Goal: Navigation & Orientation: Find specific page/section

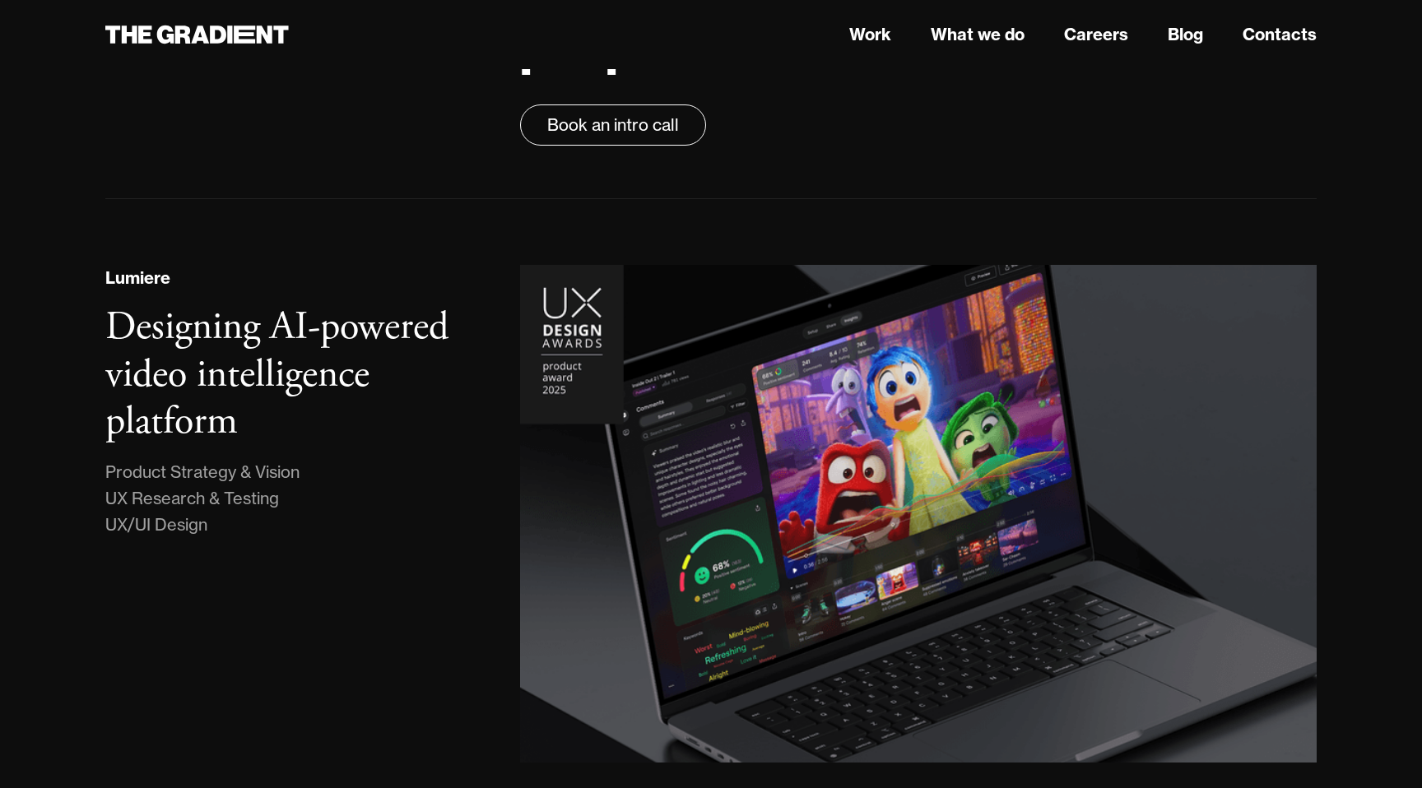
scroll to position [40, 0]
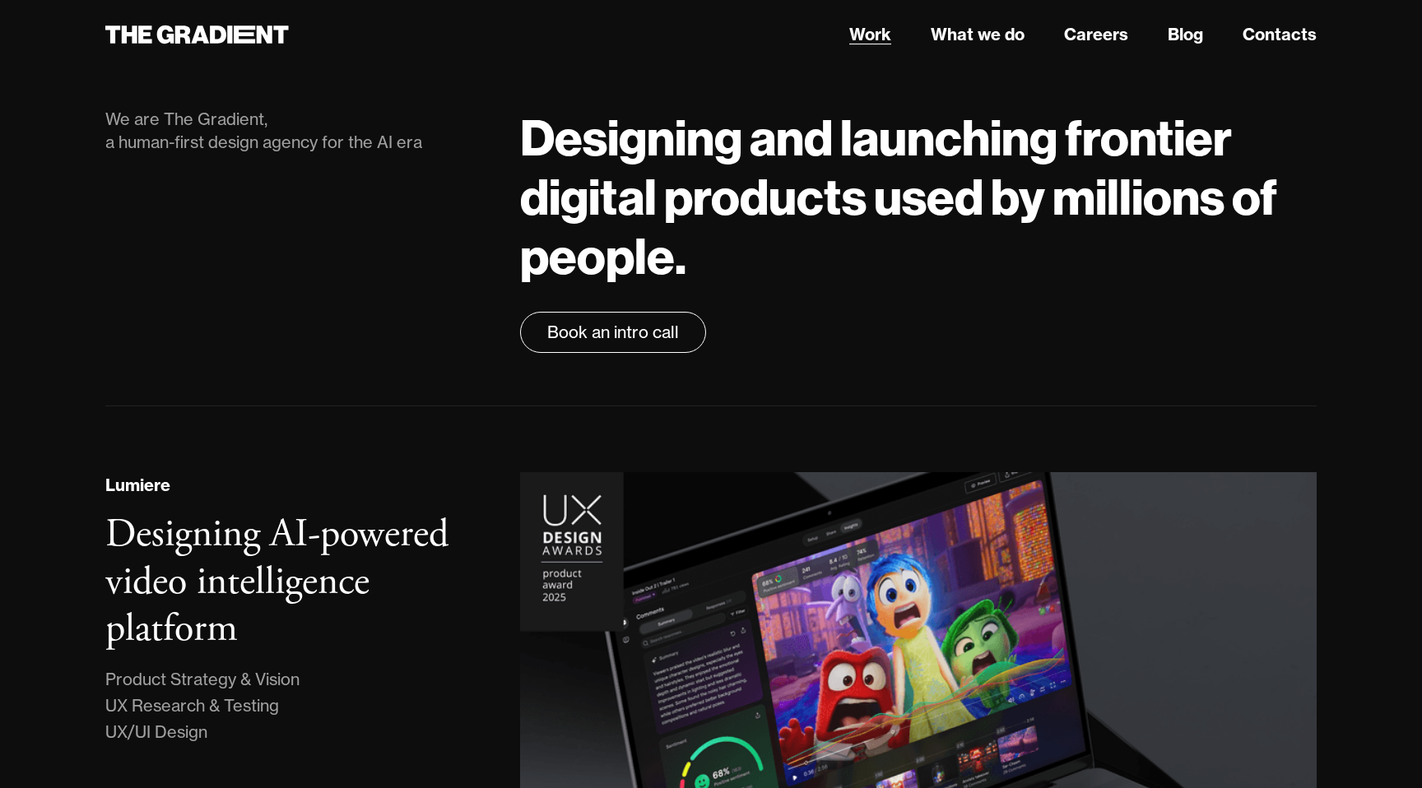
click at [872, 40] on link "Work" at bounding box center [870, 34] width 42 height 25
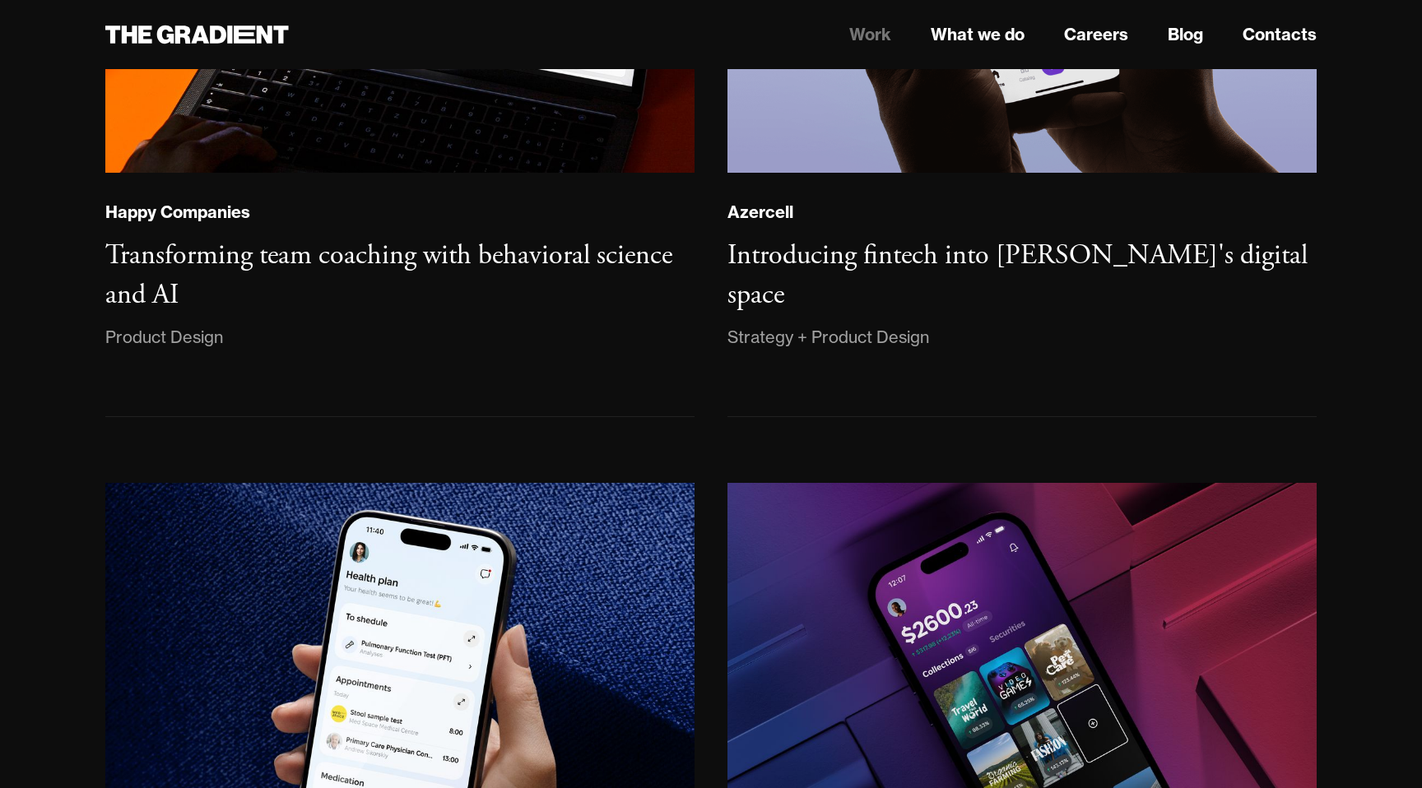
scroll to position [1693, 0]
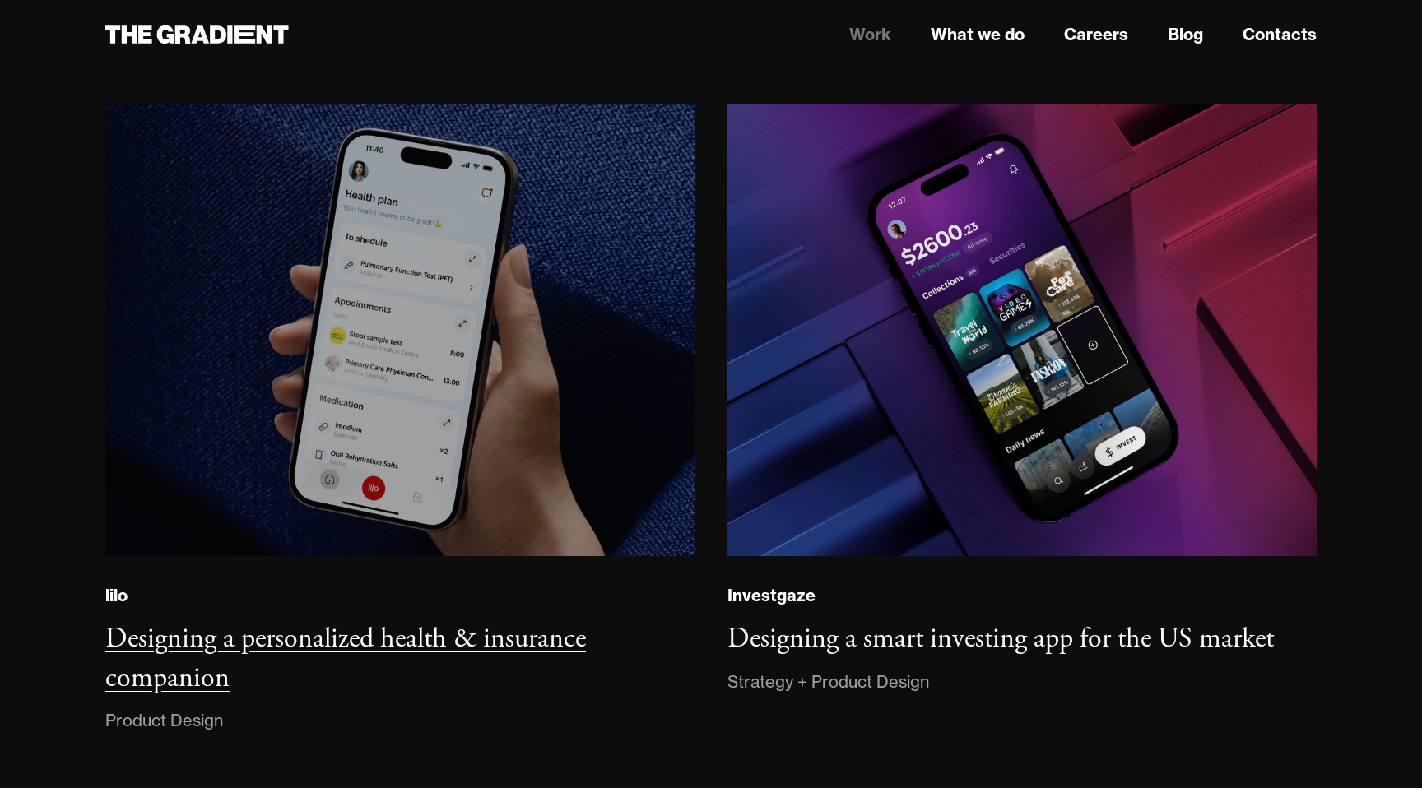
click at [541, 360] on img at bounding box center [400, 330] width 600 height 460
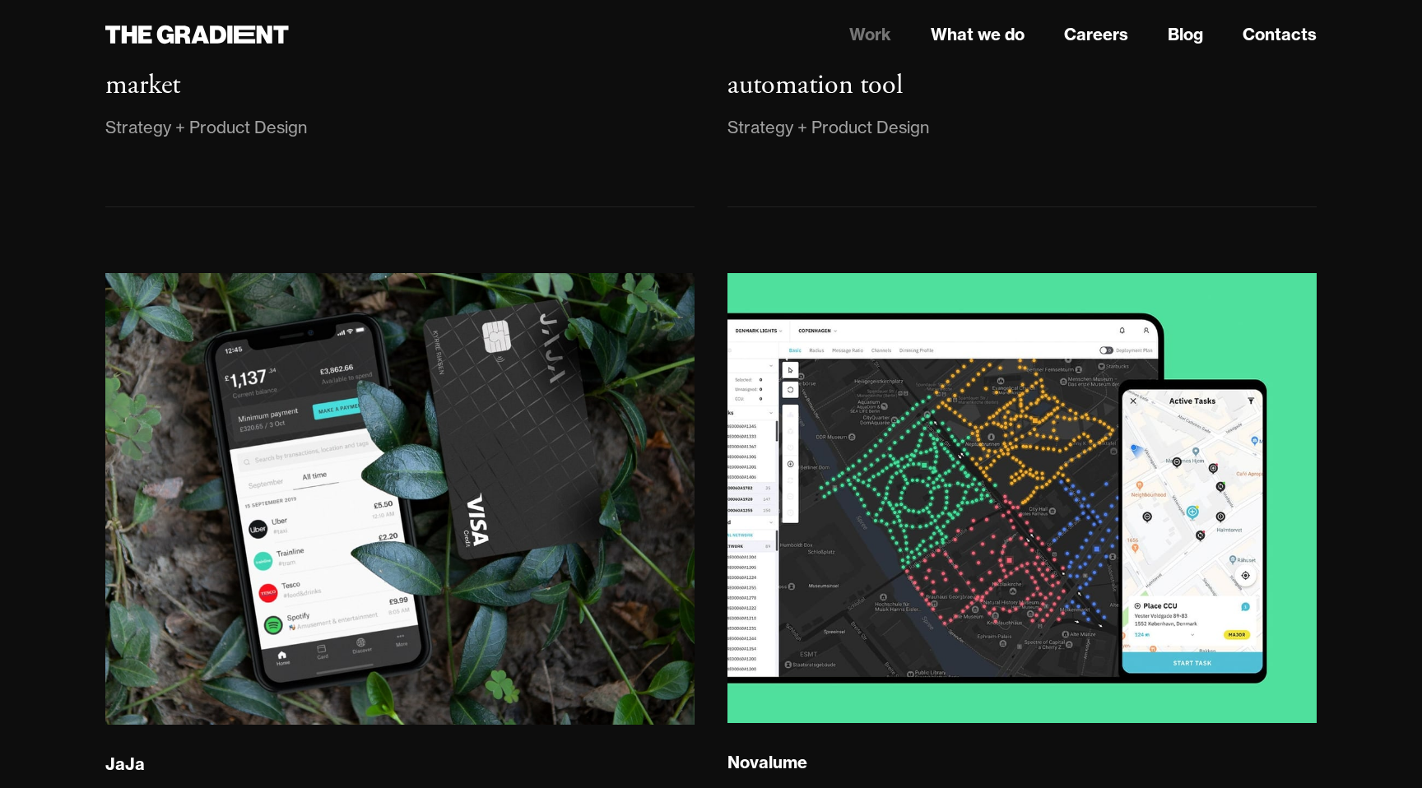
scroll to position [3241, 0]
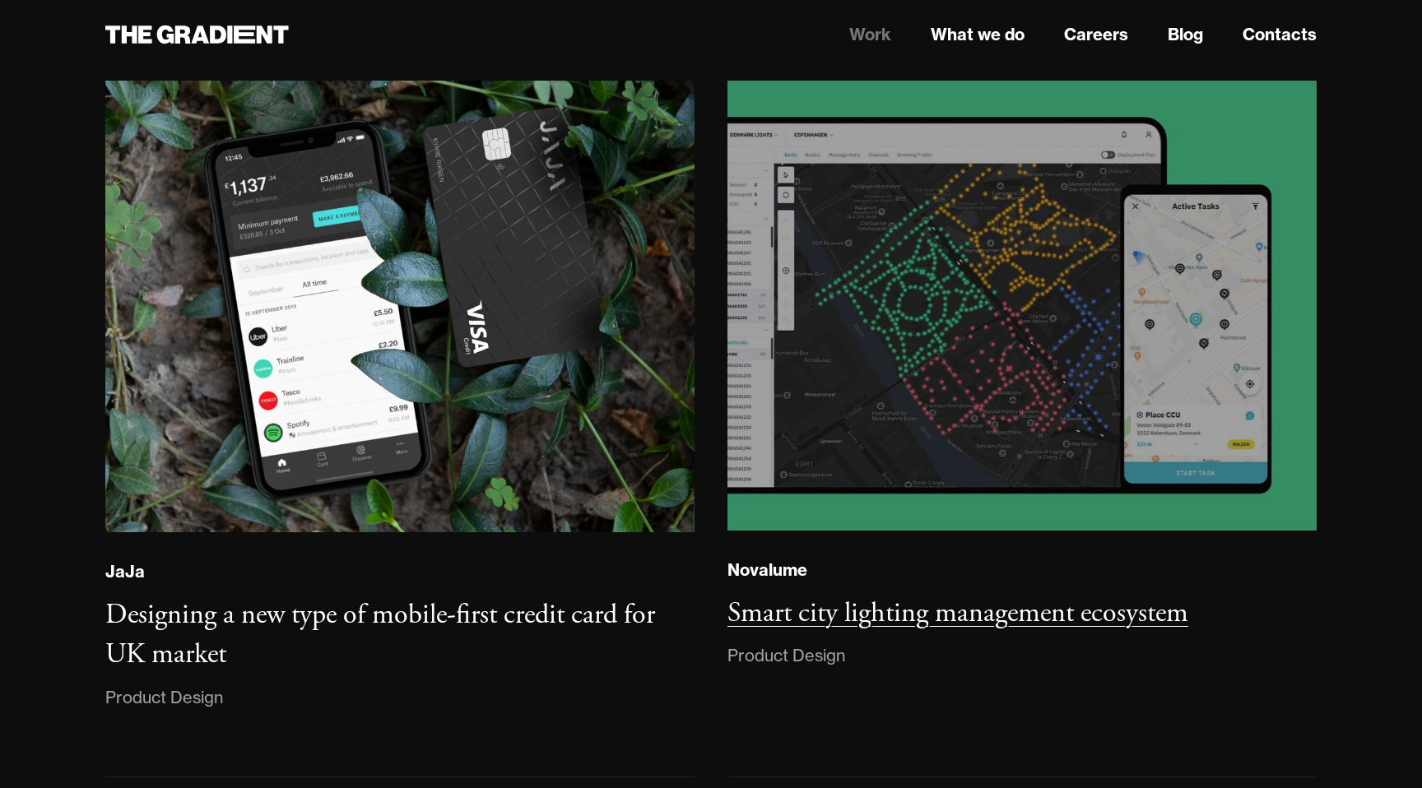
click at [1039, 354] on img at bounding box center [1022, 306] width 601 height 458
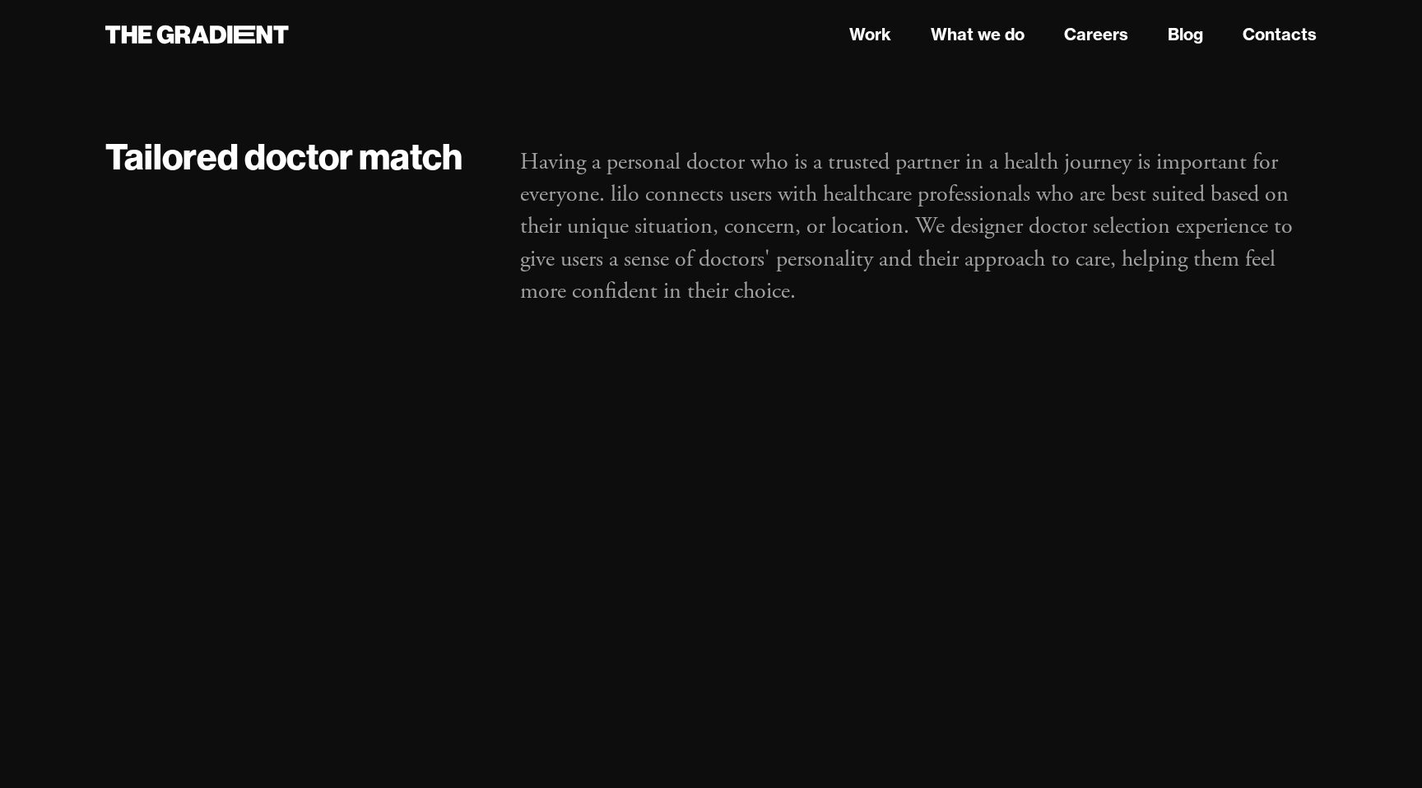
scroll to position [4785, 0]
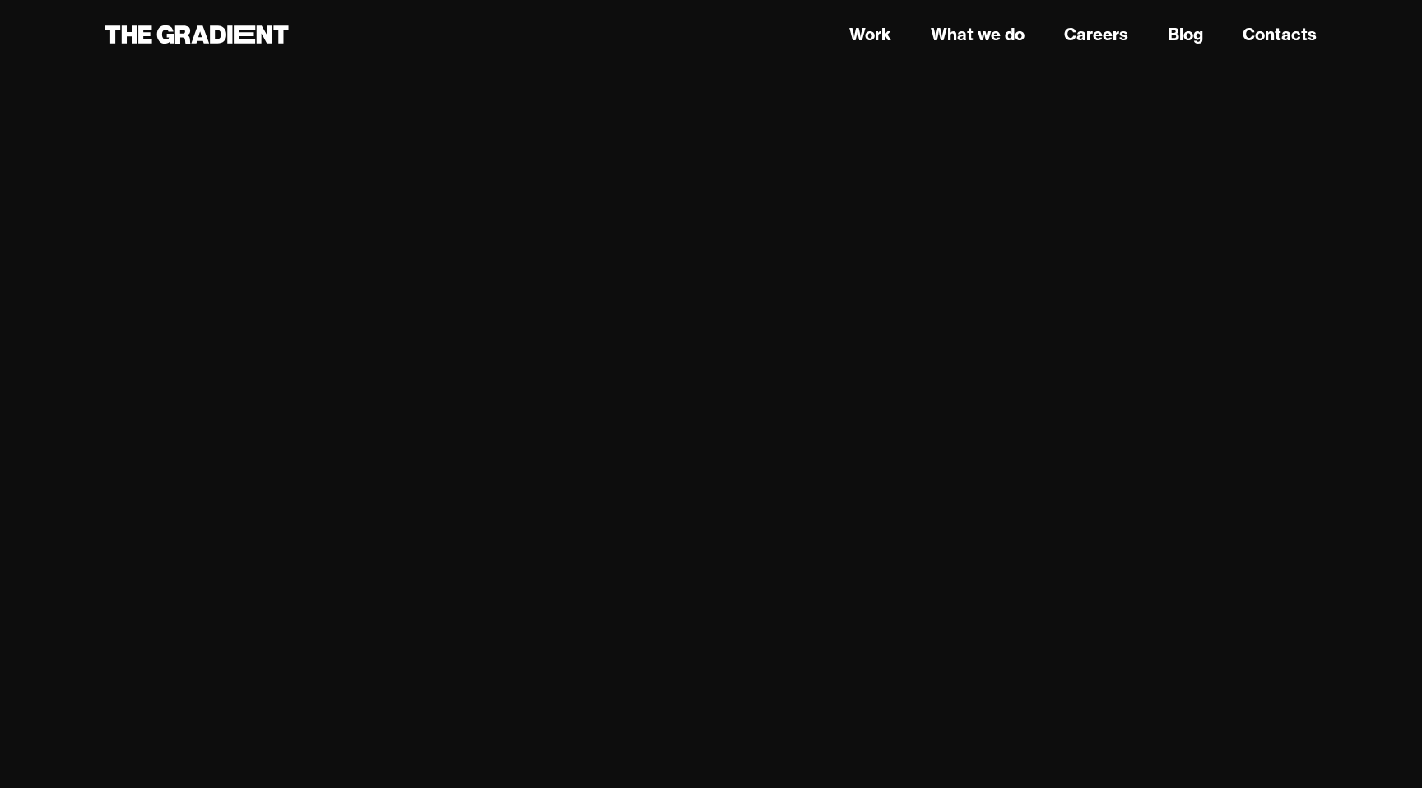
click at [1385, 279] on body "Work What we do Careers Blog Contacts lilo Ukraine Designing a Personalized Hea…" at bounding box center [711, 670] width 1422 height 10911
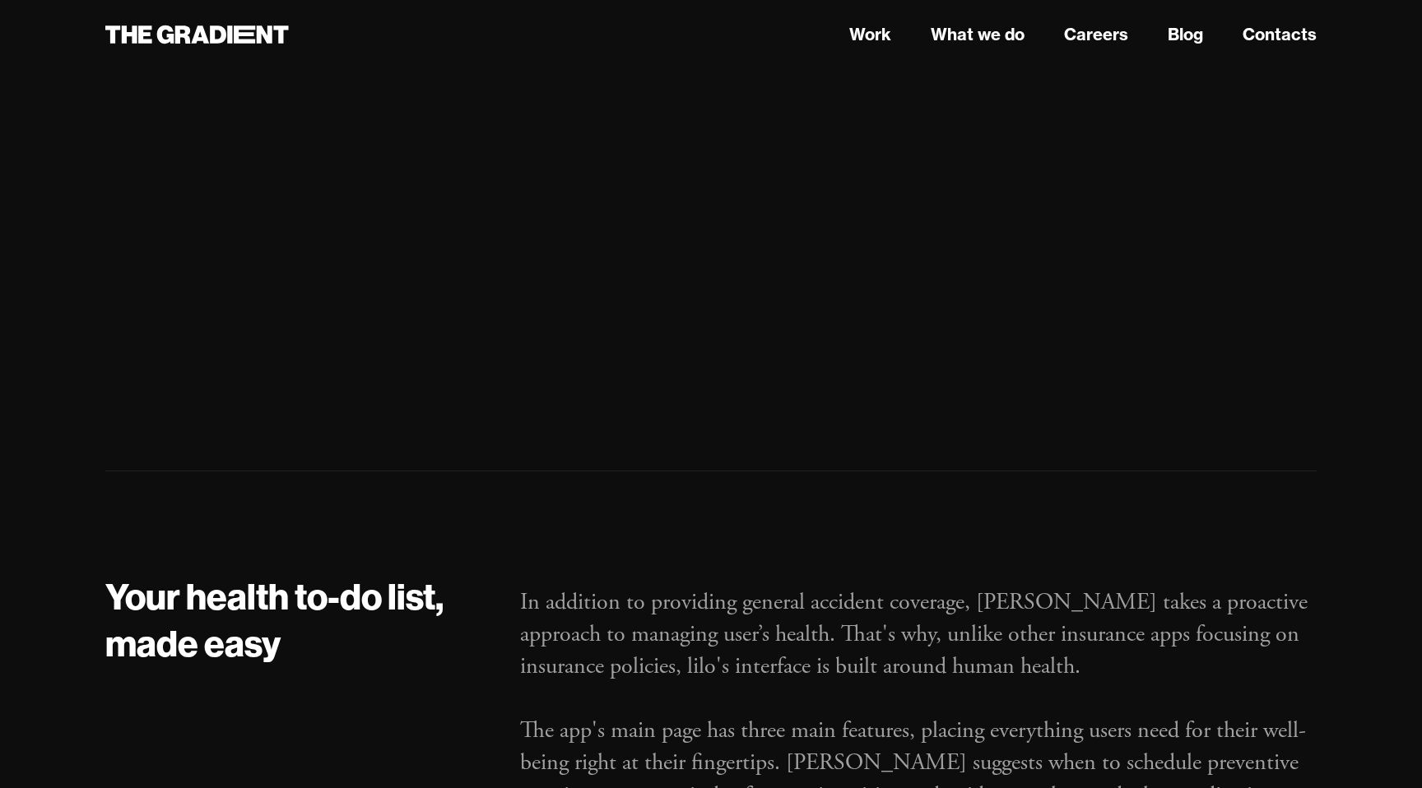
scroll to position [5283, 0]
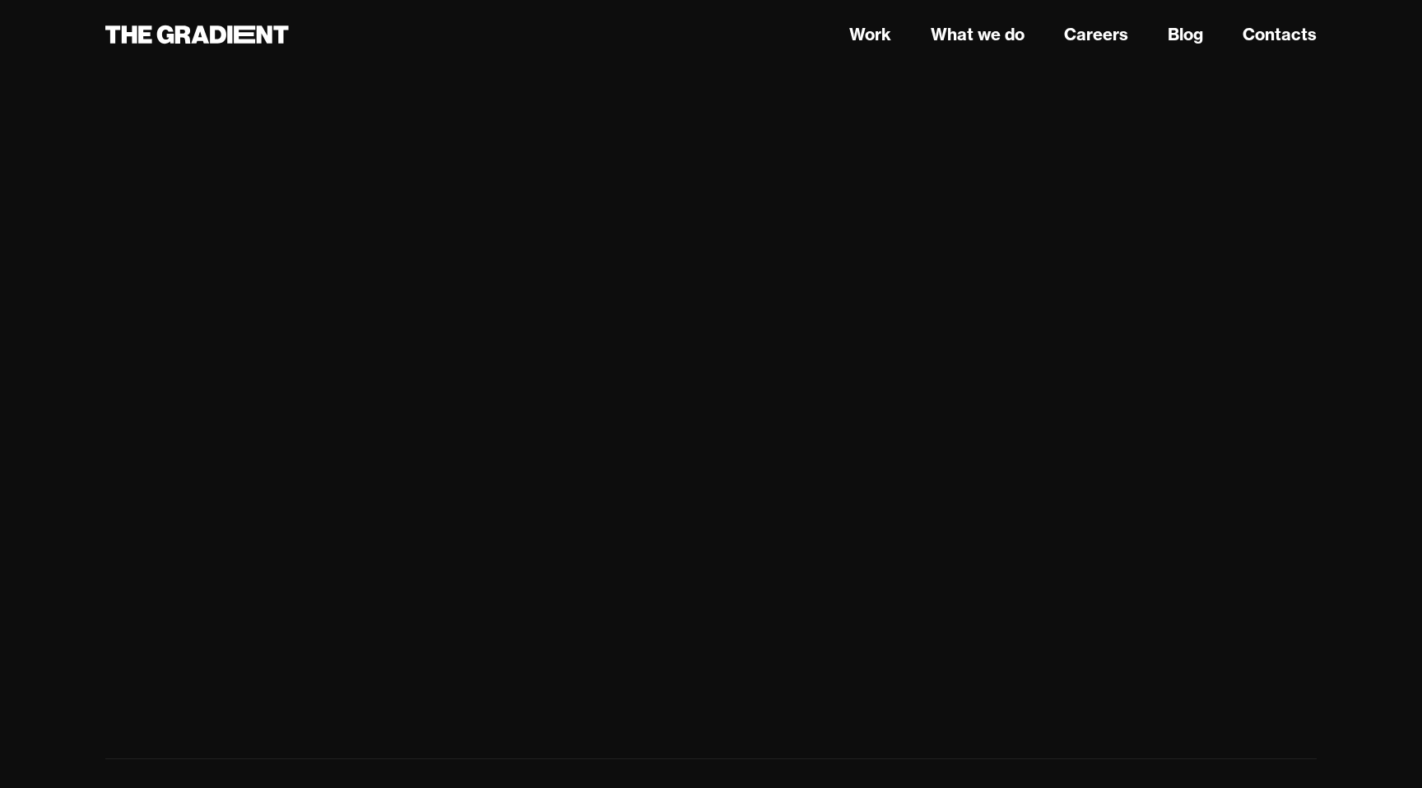
scroll to position [2074, 0]
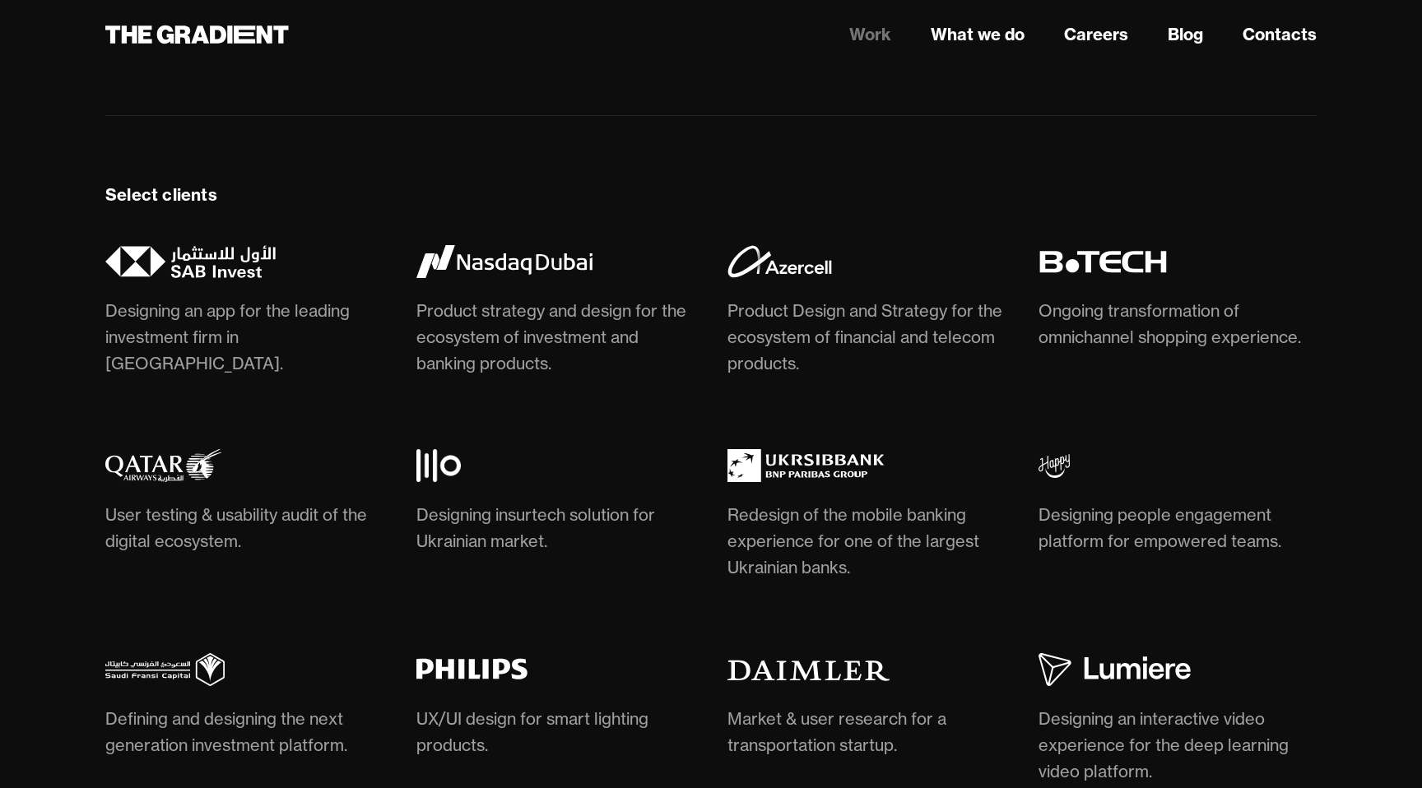
scroll to position [4954, 0]
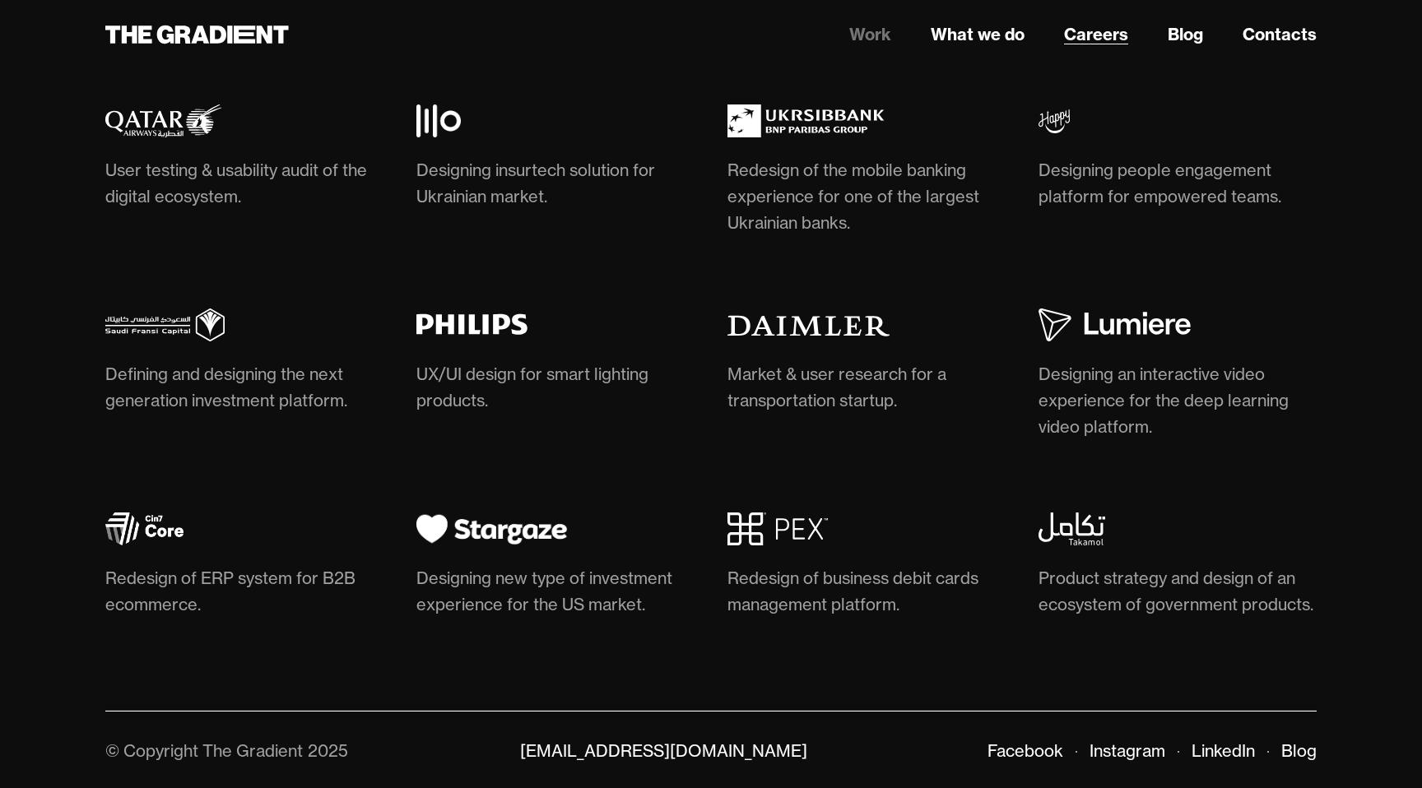
click at [1095, 39] on link "Careers" at bounding box center [1096, 34] width 64 height 25
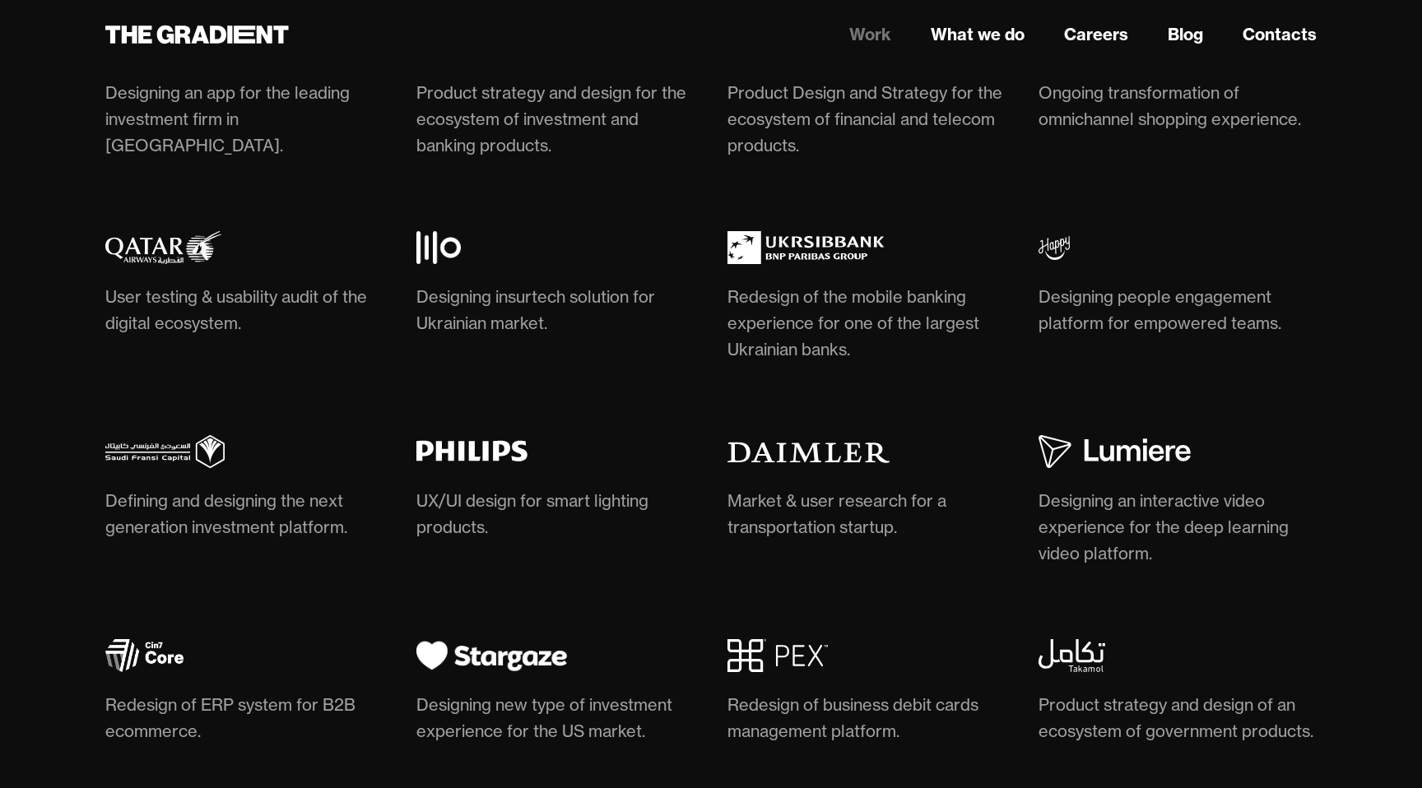
scroll to position [4636, 0]
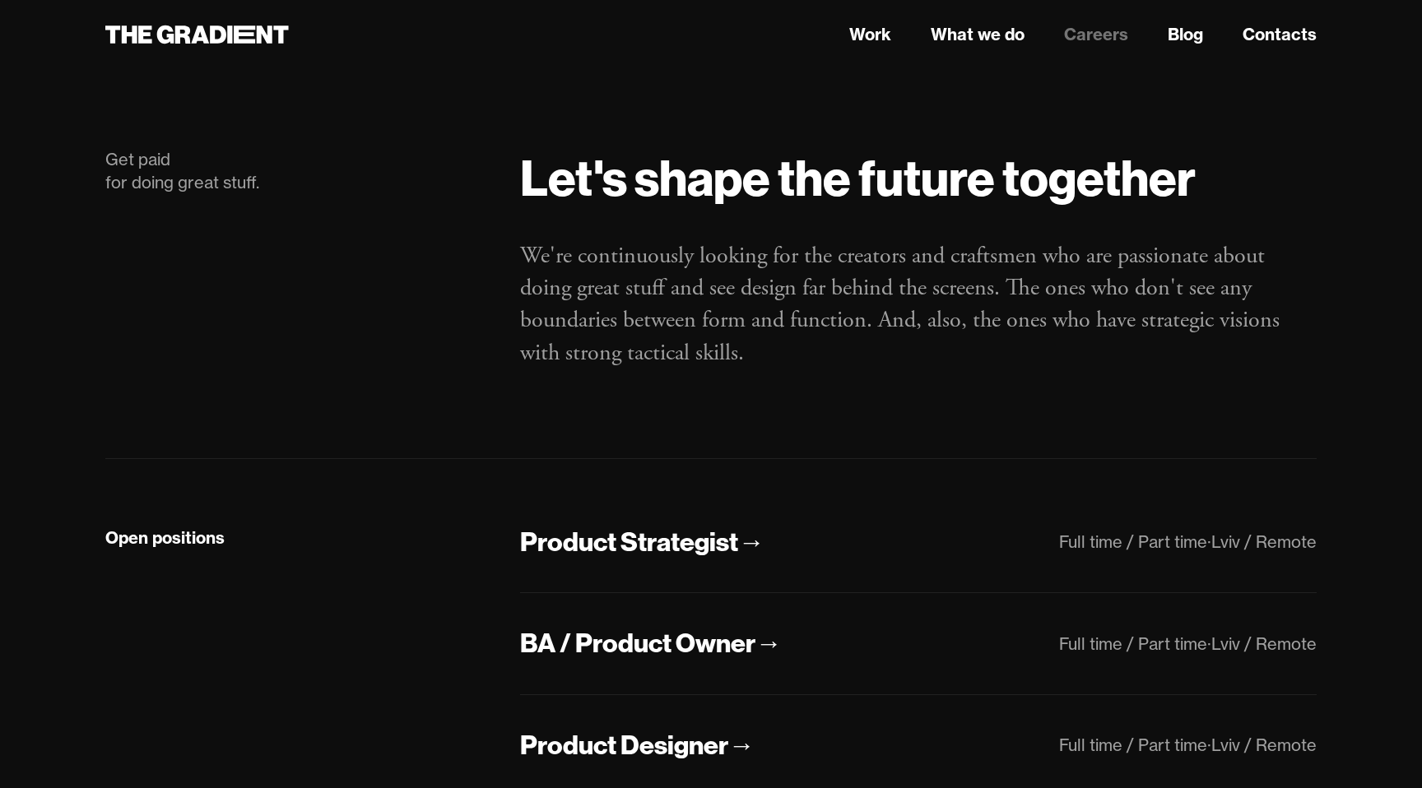
scroll to position [337, 0]
